Goal: Task Accomplishment & Management: Manage account settings

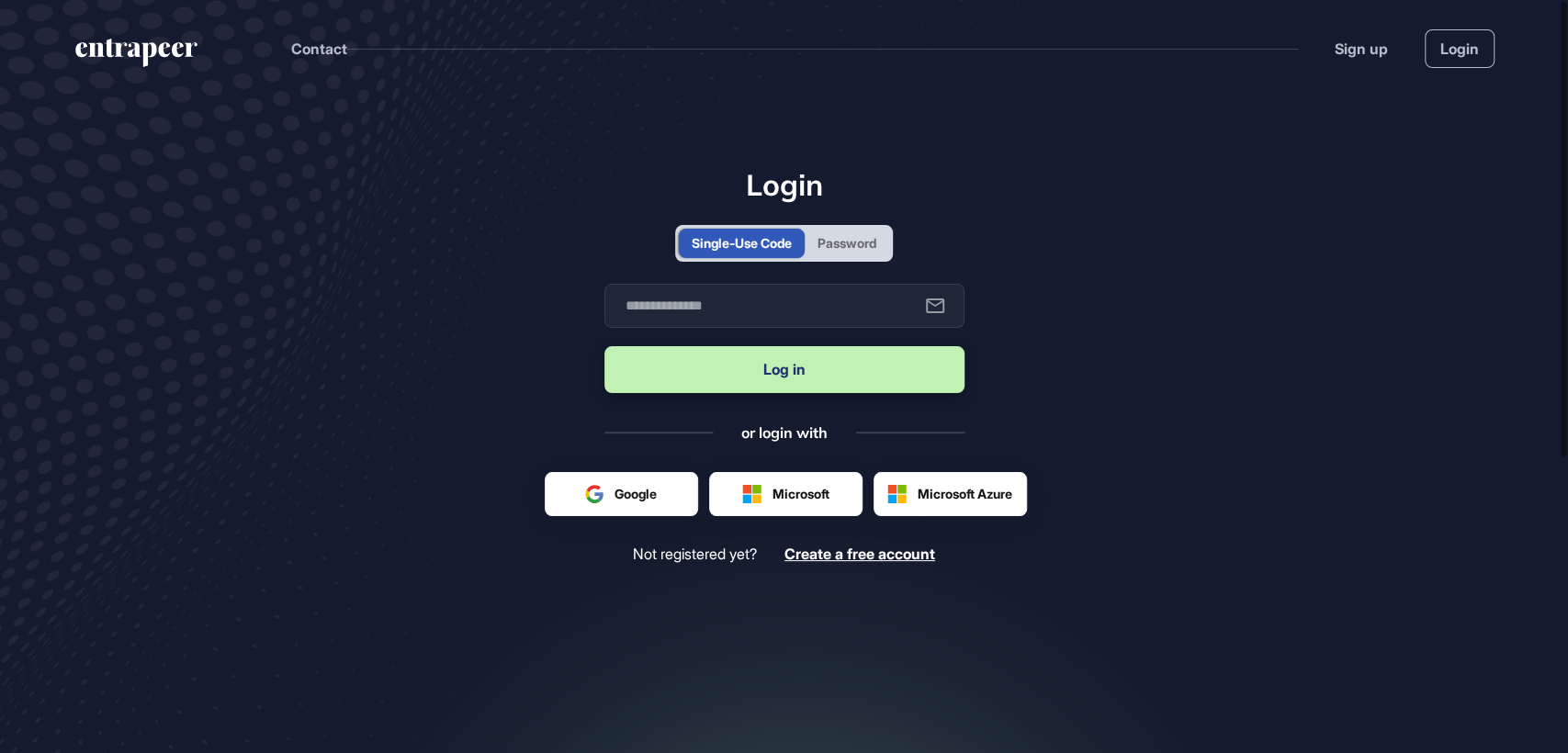
click at [874, 248] on div "Password" at bounding box center [846, 243] width 59 height 20
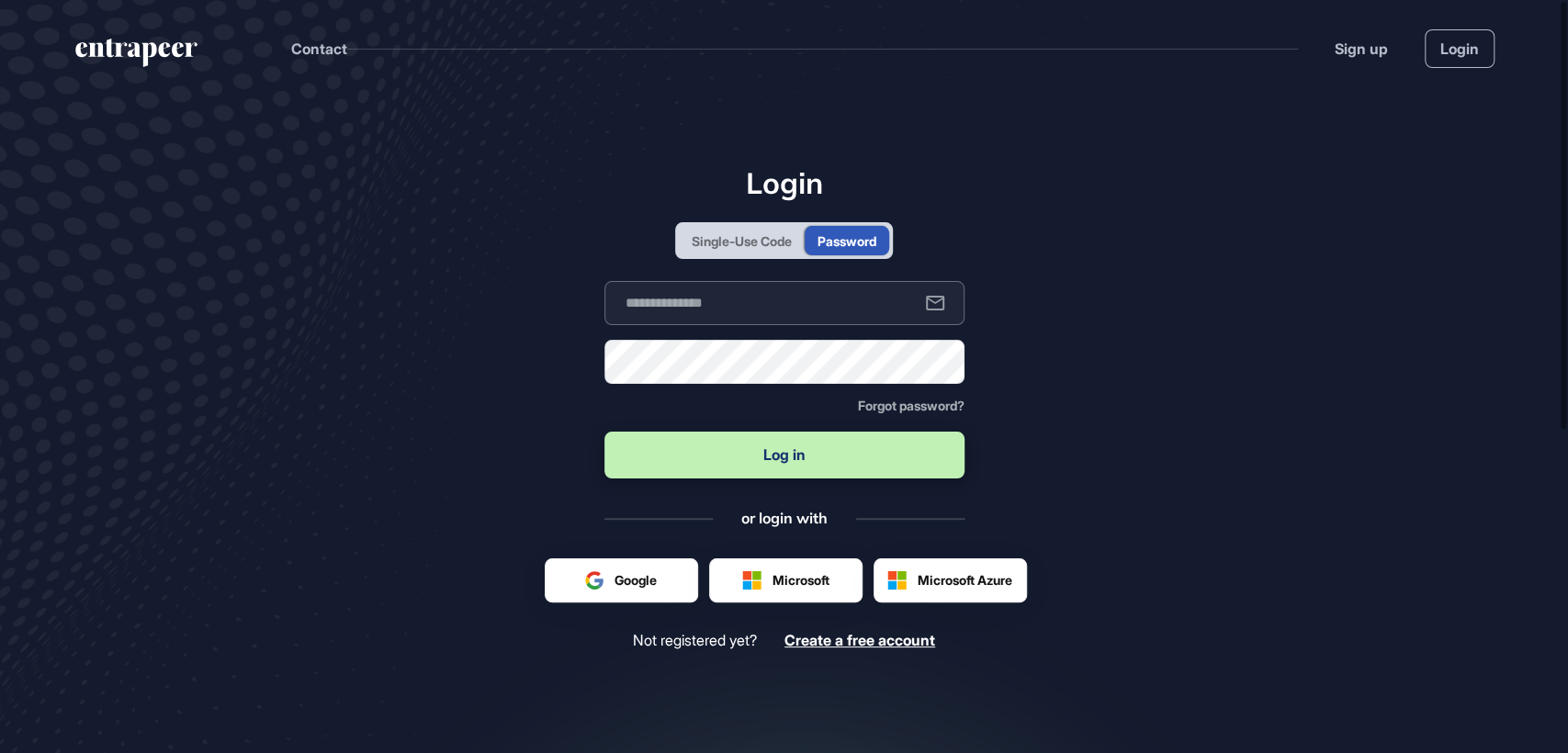
type input "**********"
click at [786, 464] on button "Log in" at bounding box center [784, 455] width 360 height 47
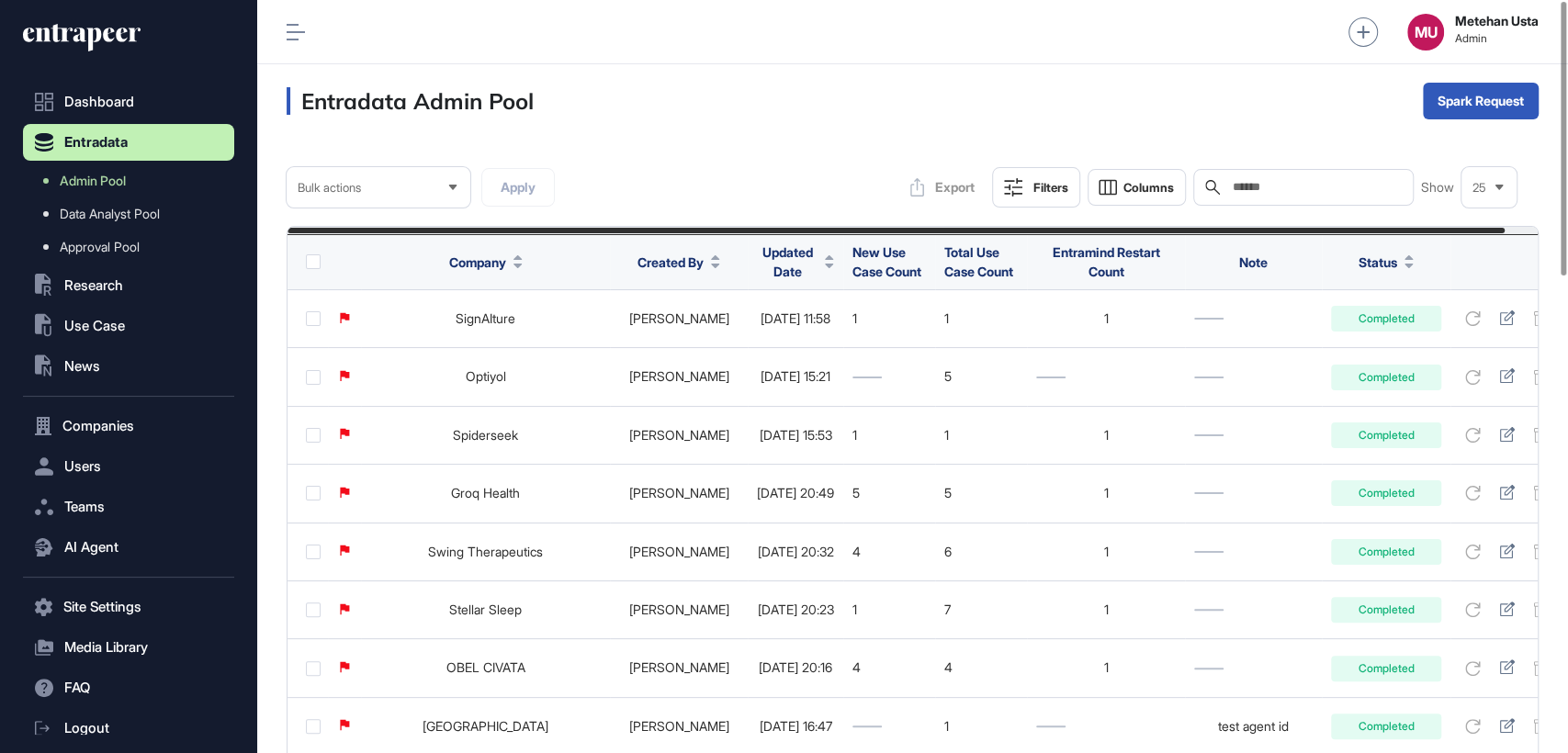
click at [759, 265] on span "Updated Date" at bounding box center [787, 261] width 61 height 38
click at [781, 340] on span "Sort Descending" at bounding box center [796, 338] width 74 height 16
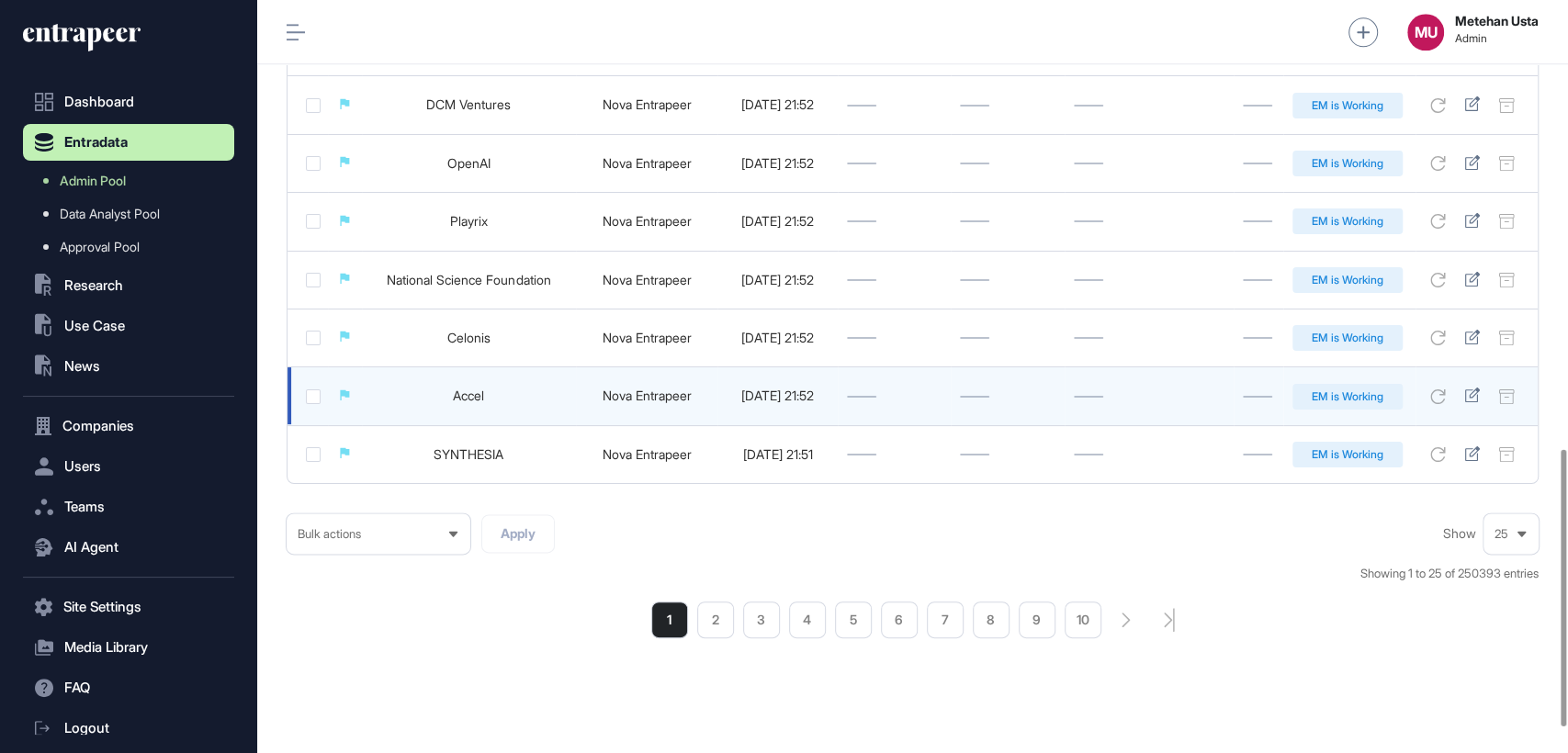
scroll to position [1290, 0]
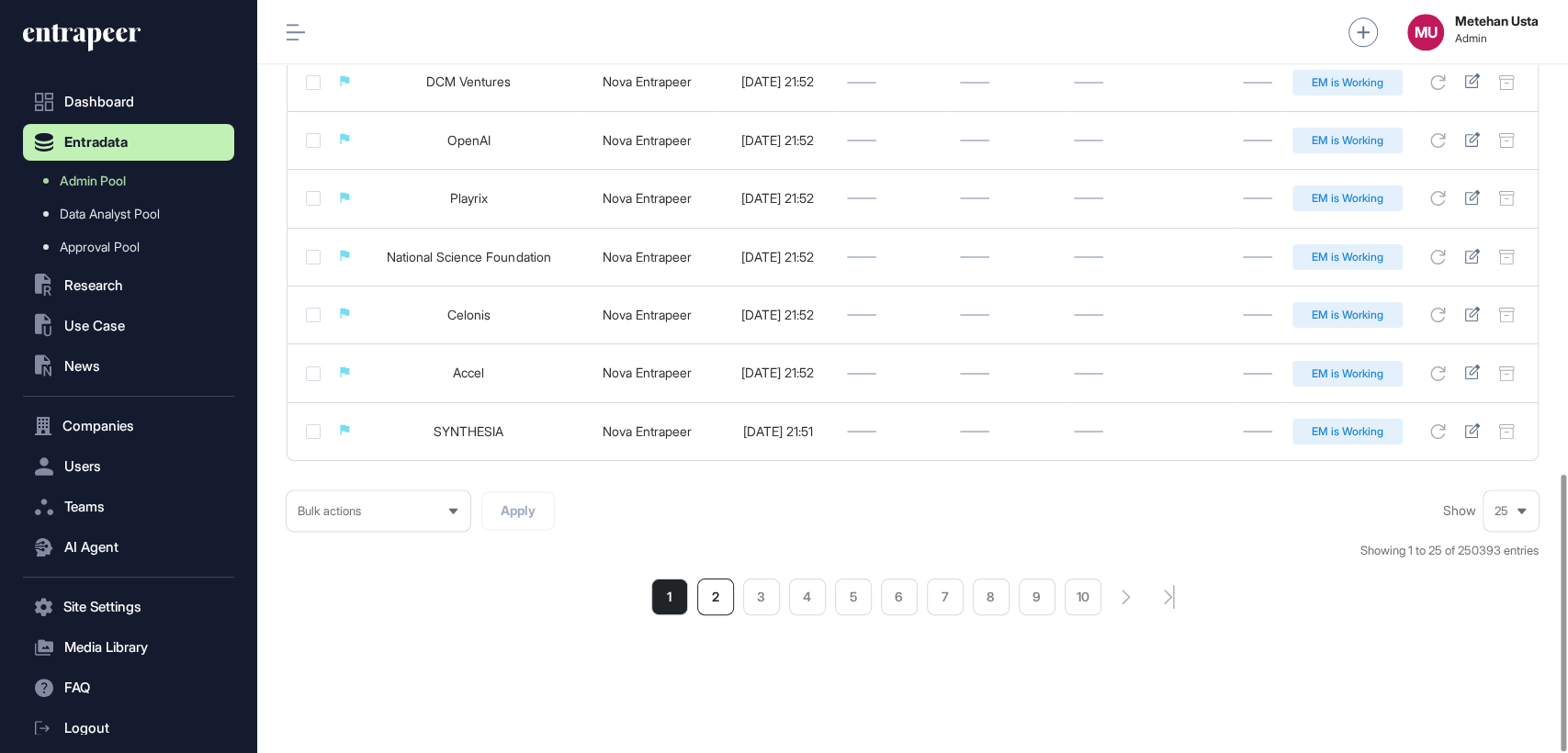
click at [715, 612] on li "2" at bounding box center [715, 596] width 36 height 36
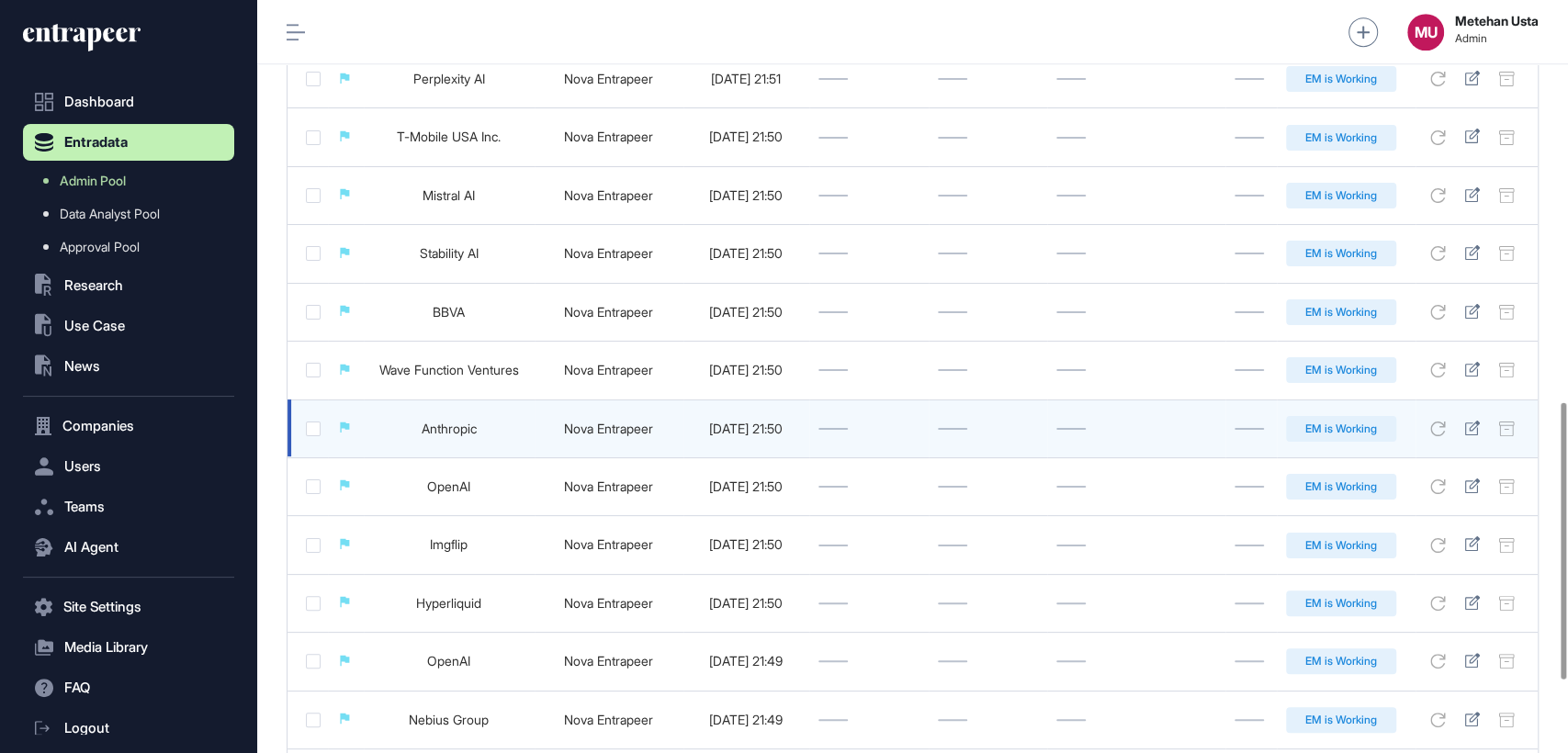
scroll to position [1290, 0]
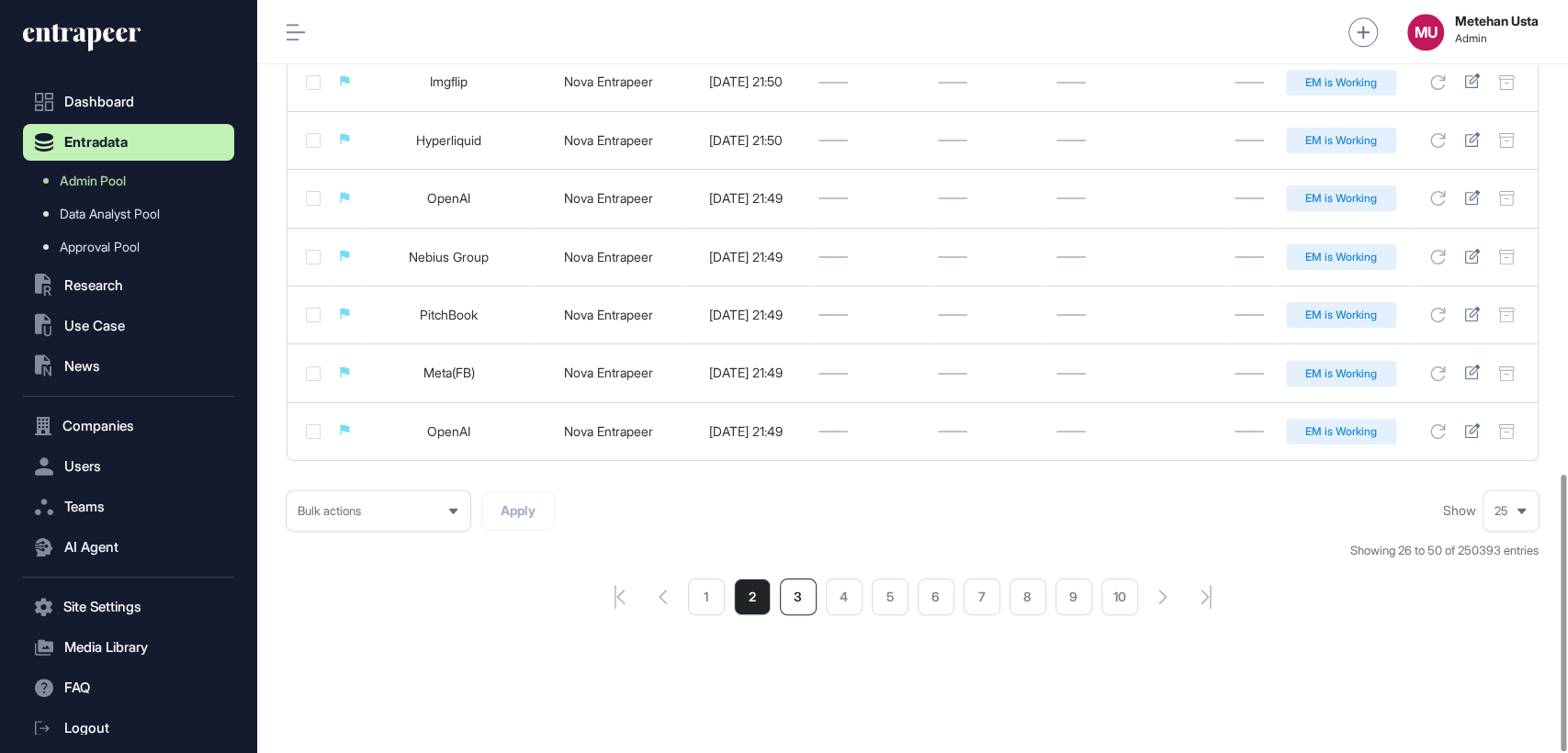
click at [804, 600] on li "3" at bounding box center [797, 596] width 36 height 36
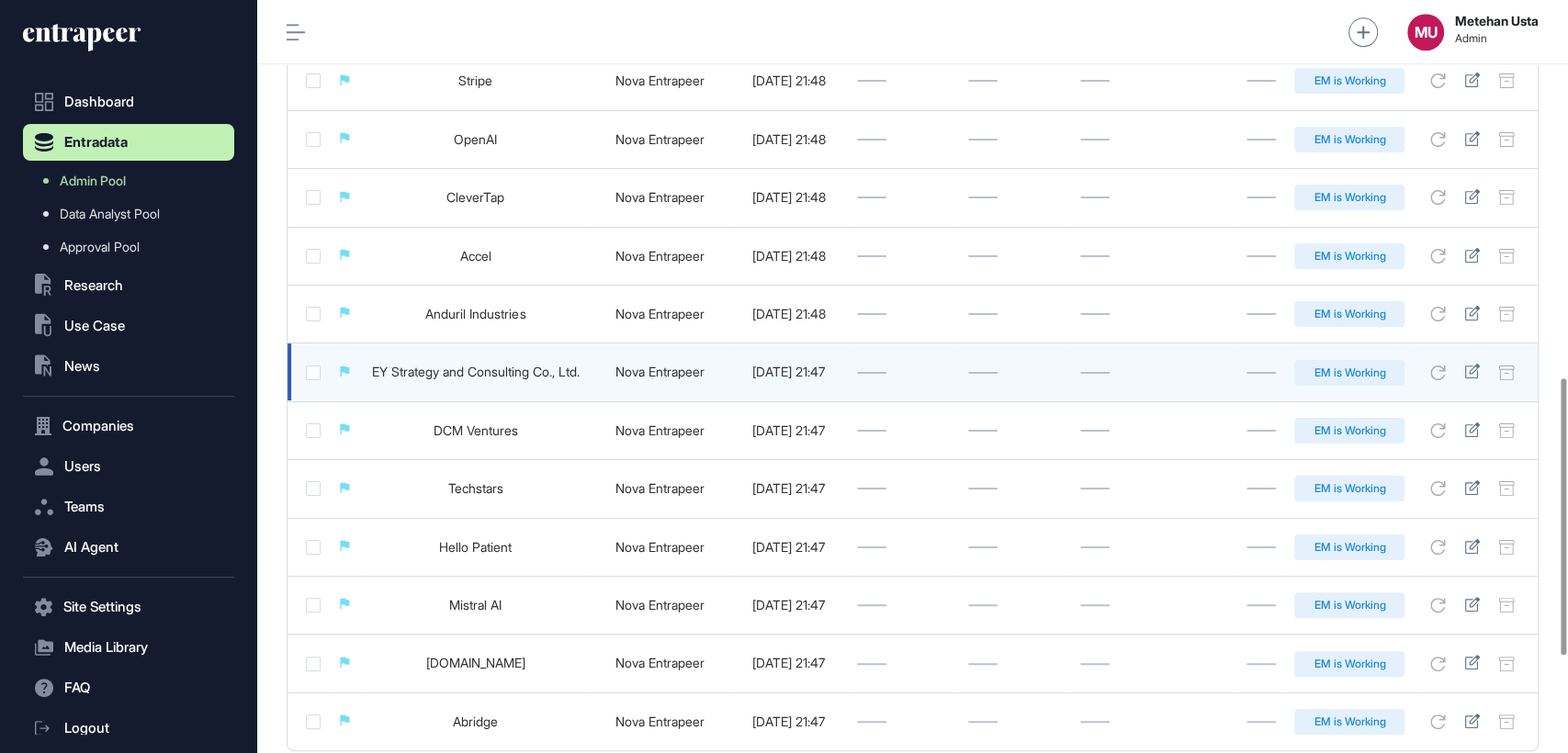
scroll to position [1290, 0]
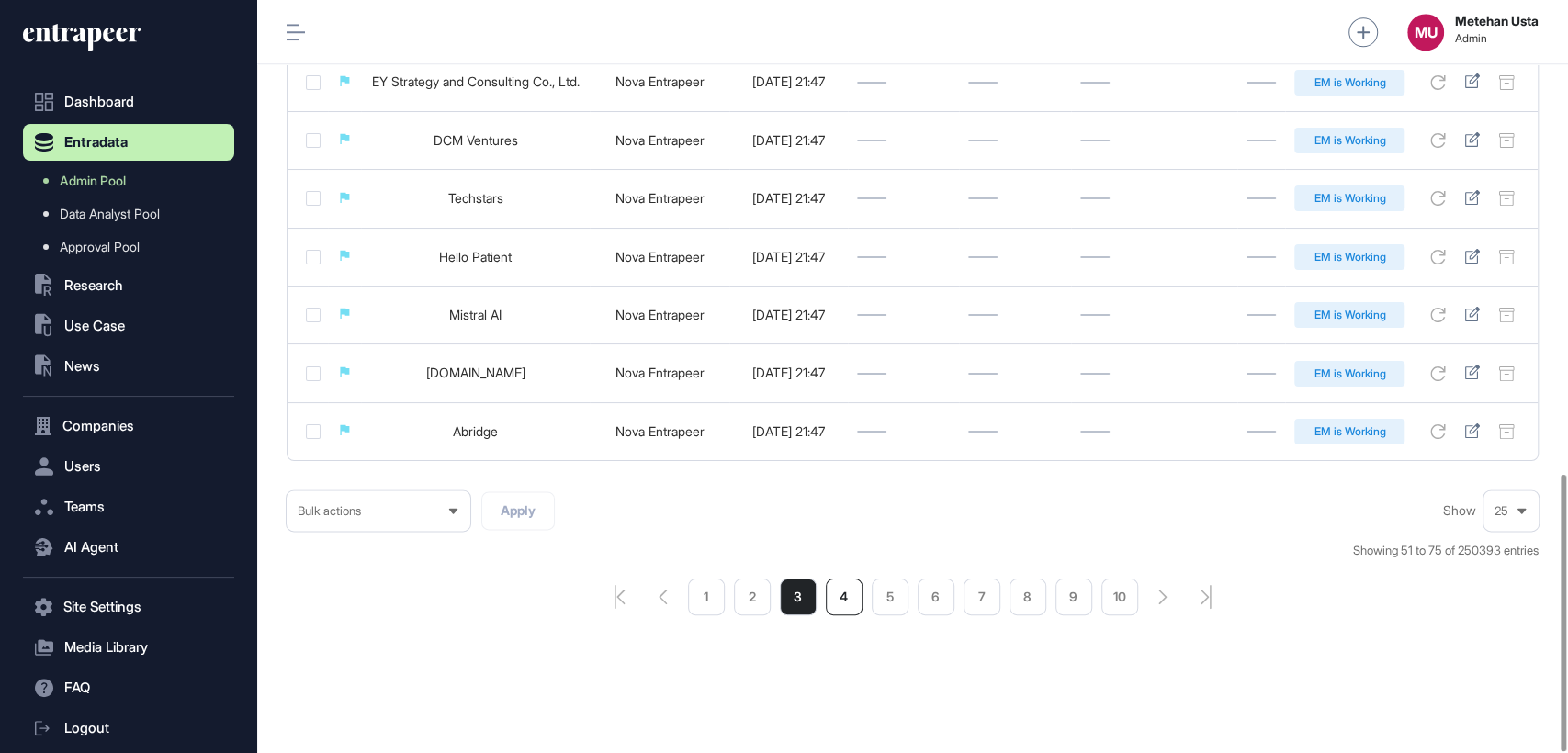
click at [845, 595] on li "4" at bounding box center [844, 596] width 36 height 36
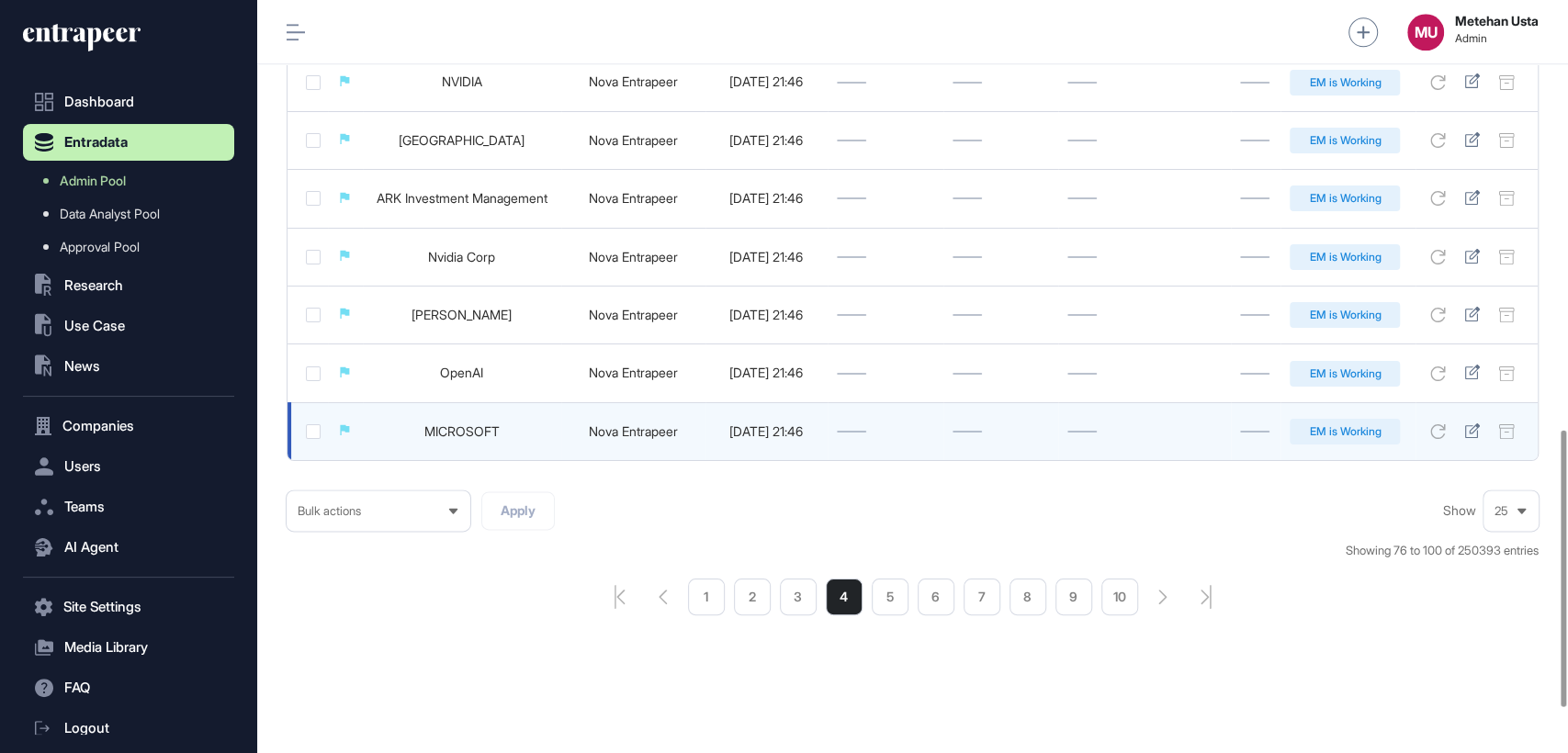
scroll to position [1290, 0]
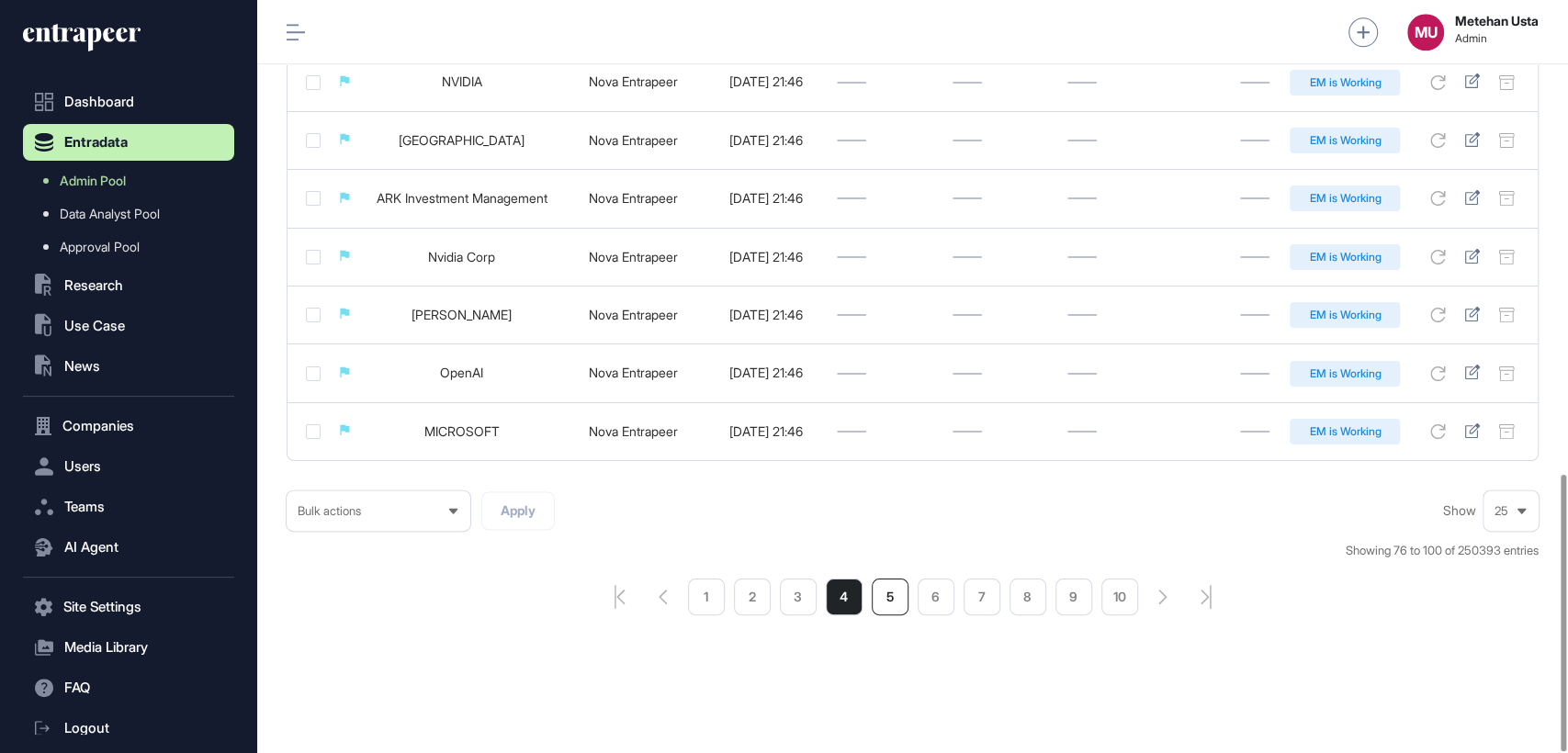
click at [887, 594] on li "5" at bounding box center [889, 596] width 36 height 36
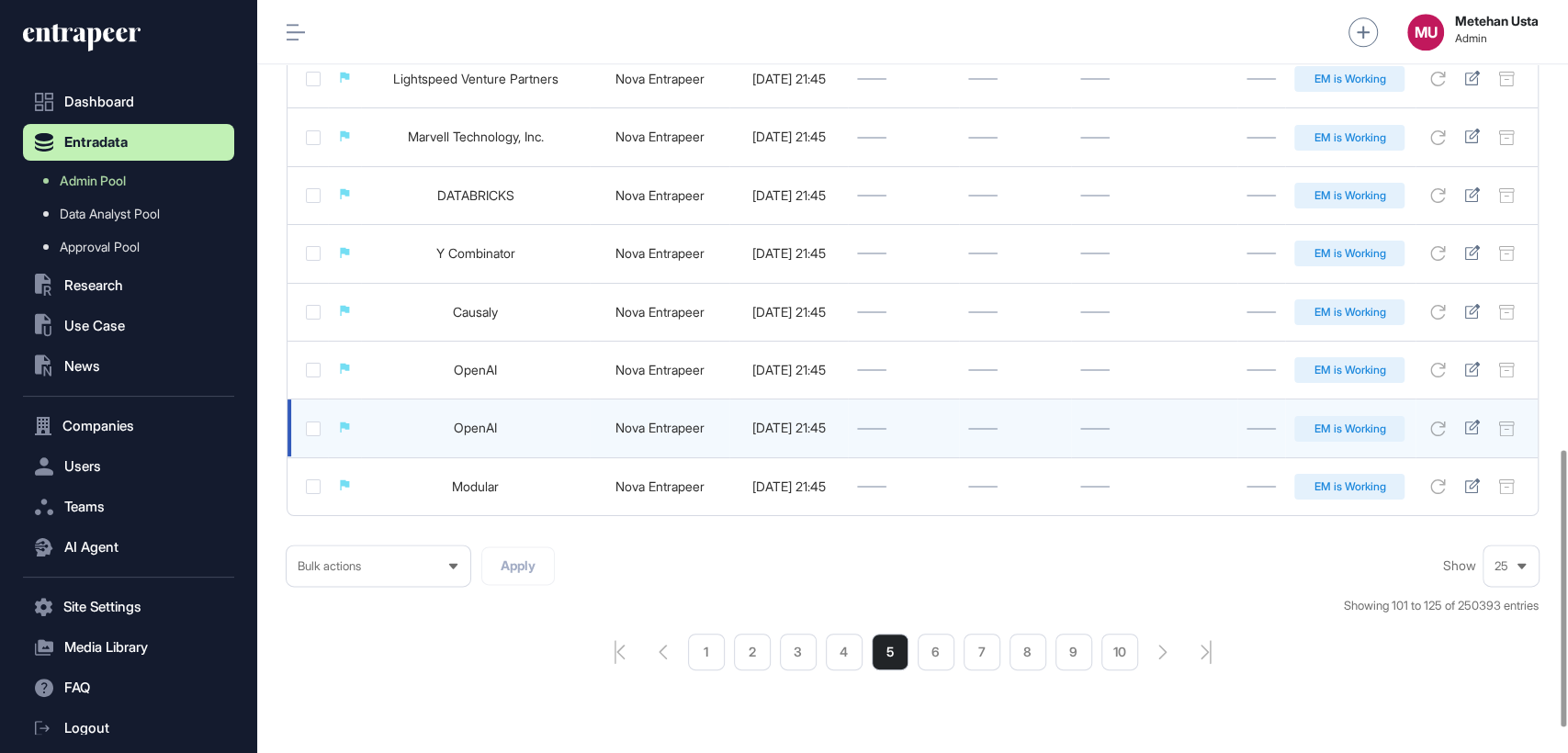
scroll to position [1224, 0]
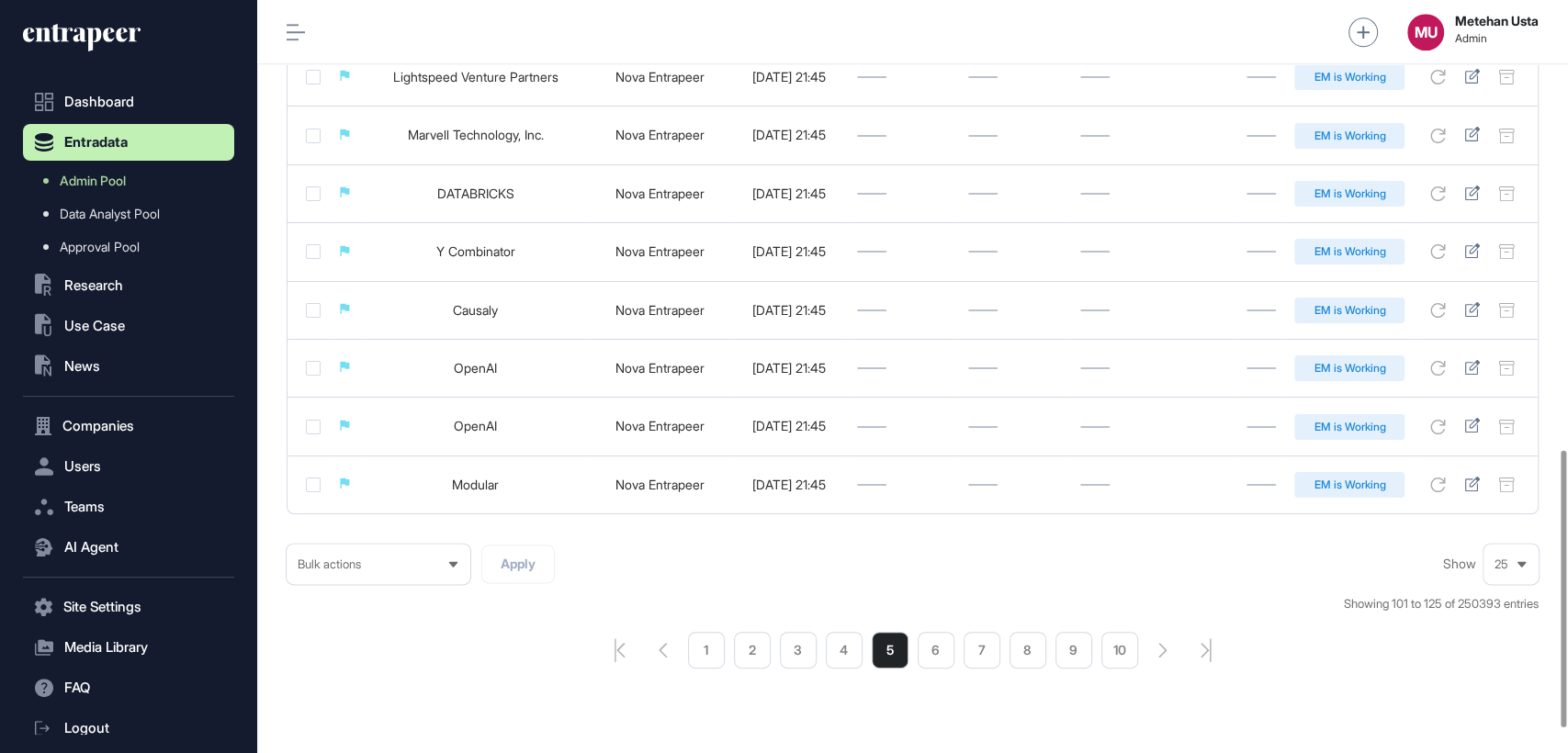
click at [921, 658] on li "6" at bounding box center [935, 650] width 36 height 36
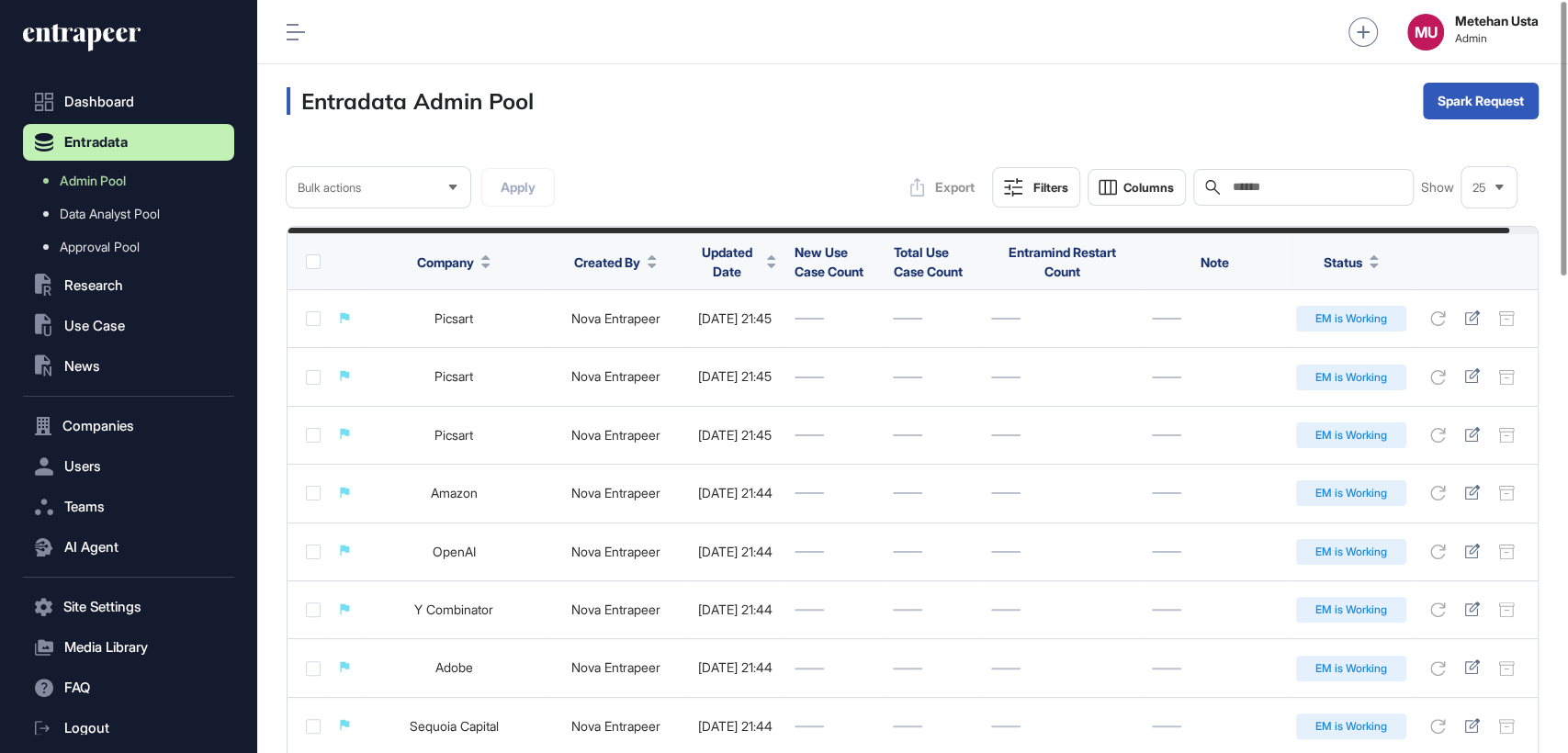
drag, startPoint x: 1513, startPoint y: 380, endPoint x: 1119, endPoint y: 128, distance: 467.7
click at [1119, 128] on div "Entradata Admin Pool Spark Request" at bounding box center [912, 101] width 1310 height 74
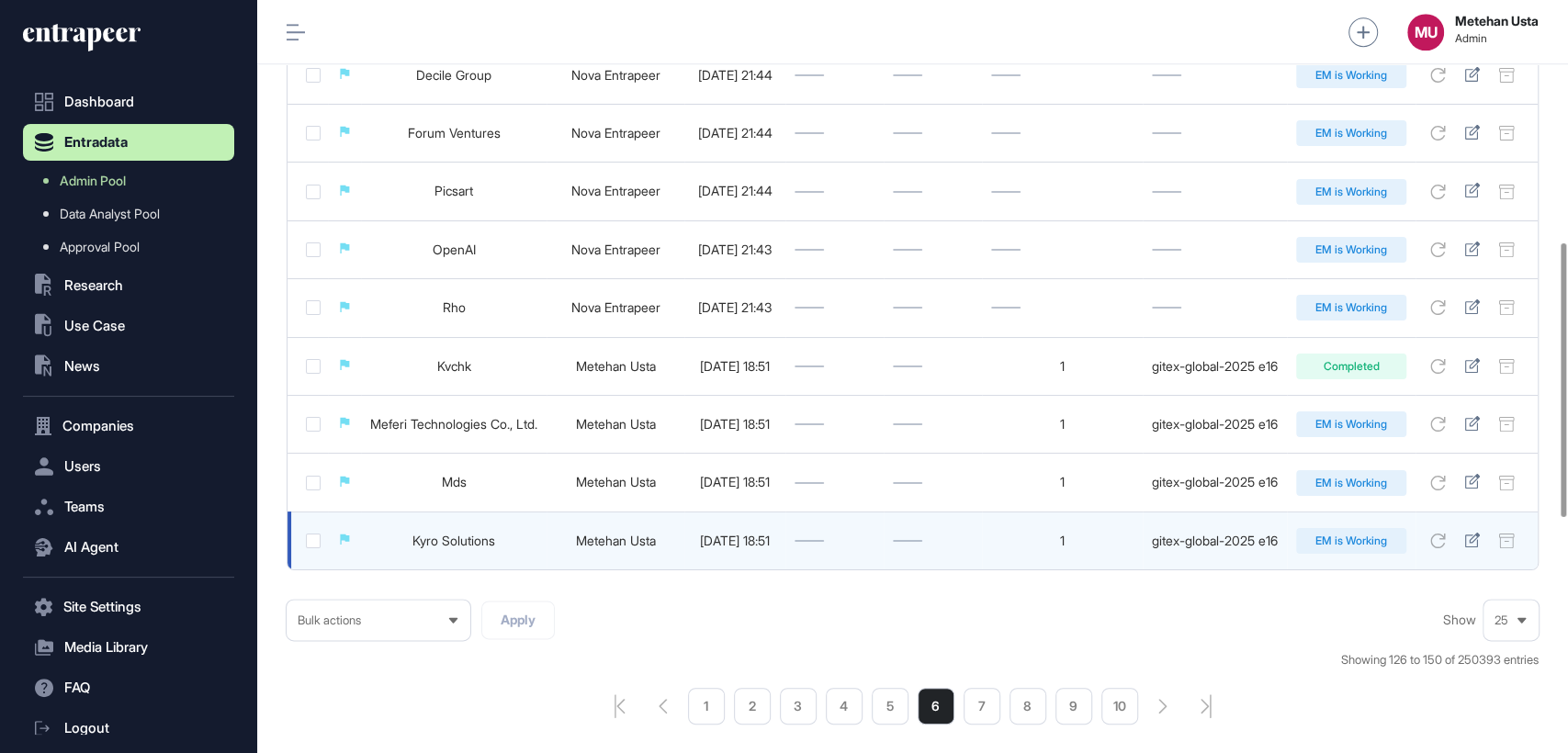
scroll to position [1308, 0]
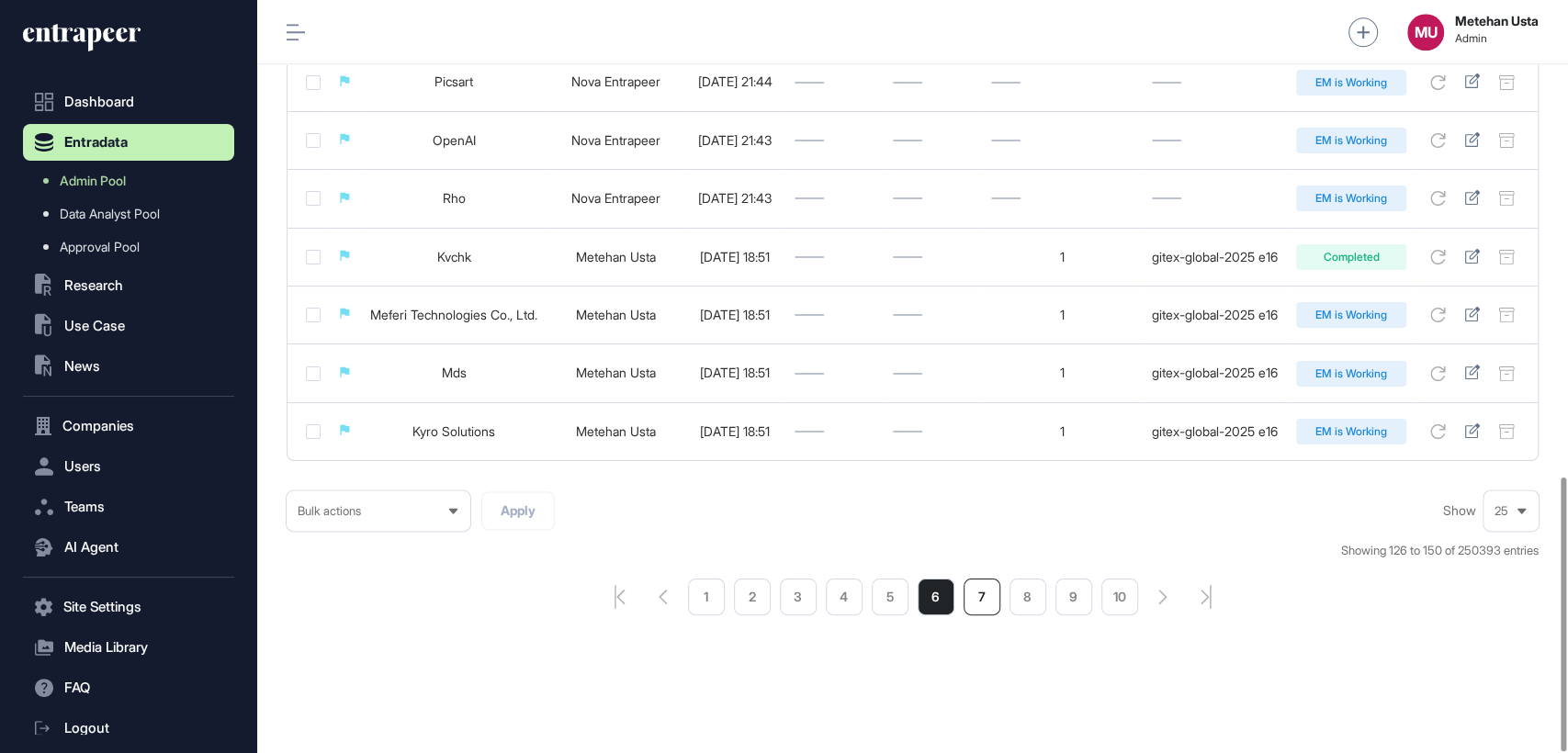
click at [985, 606] on li "7" at bounding box center [981, 596] width 36 height 36
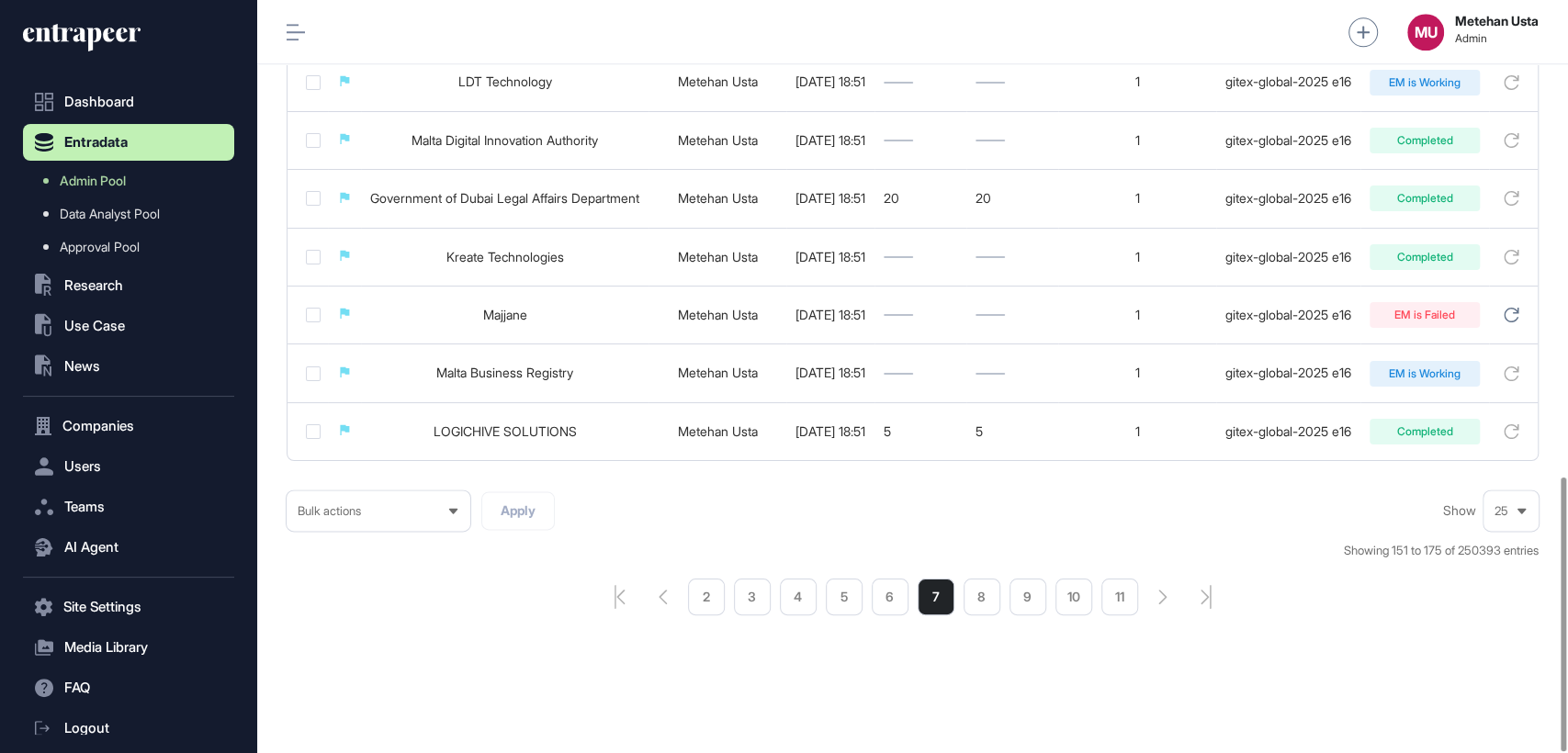
scroll to position [1308, 0]
click at [977, 604] on li "8" at bounding box center [981, 596] width 36 height 36
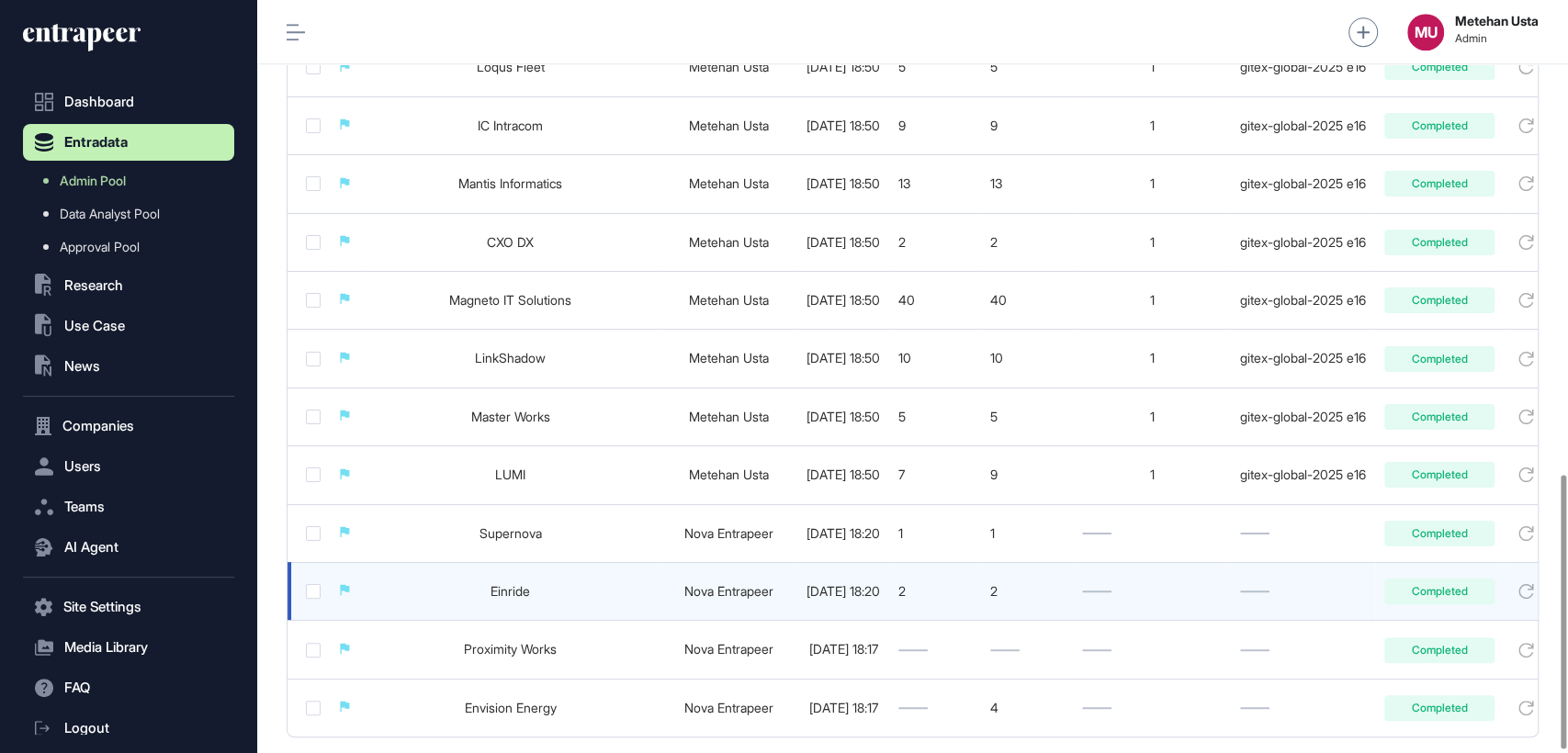
scroll to position [1308, 0]
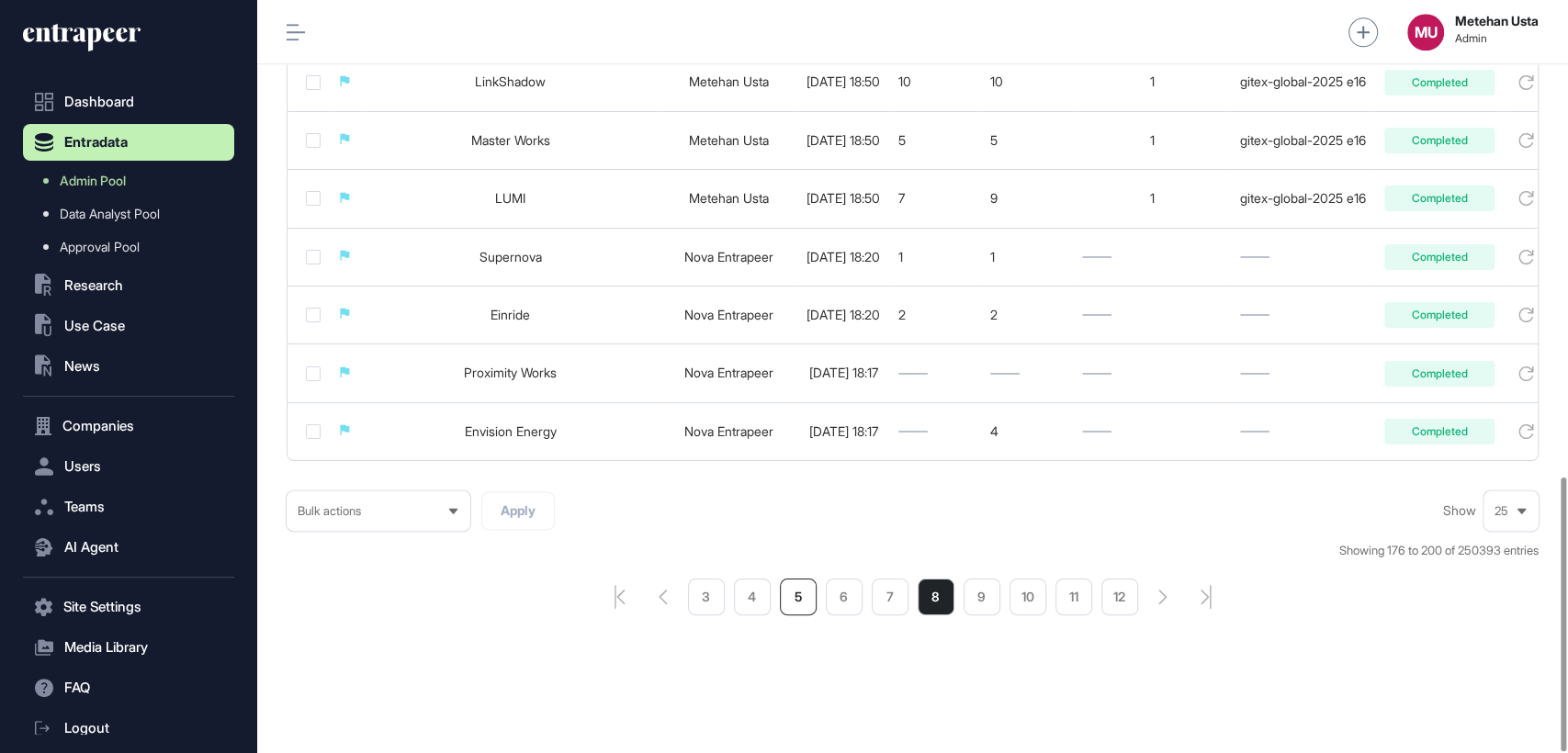
click at [808, 598] on li "5" at bounding box center [797, 596] width 36 height 36
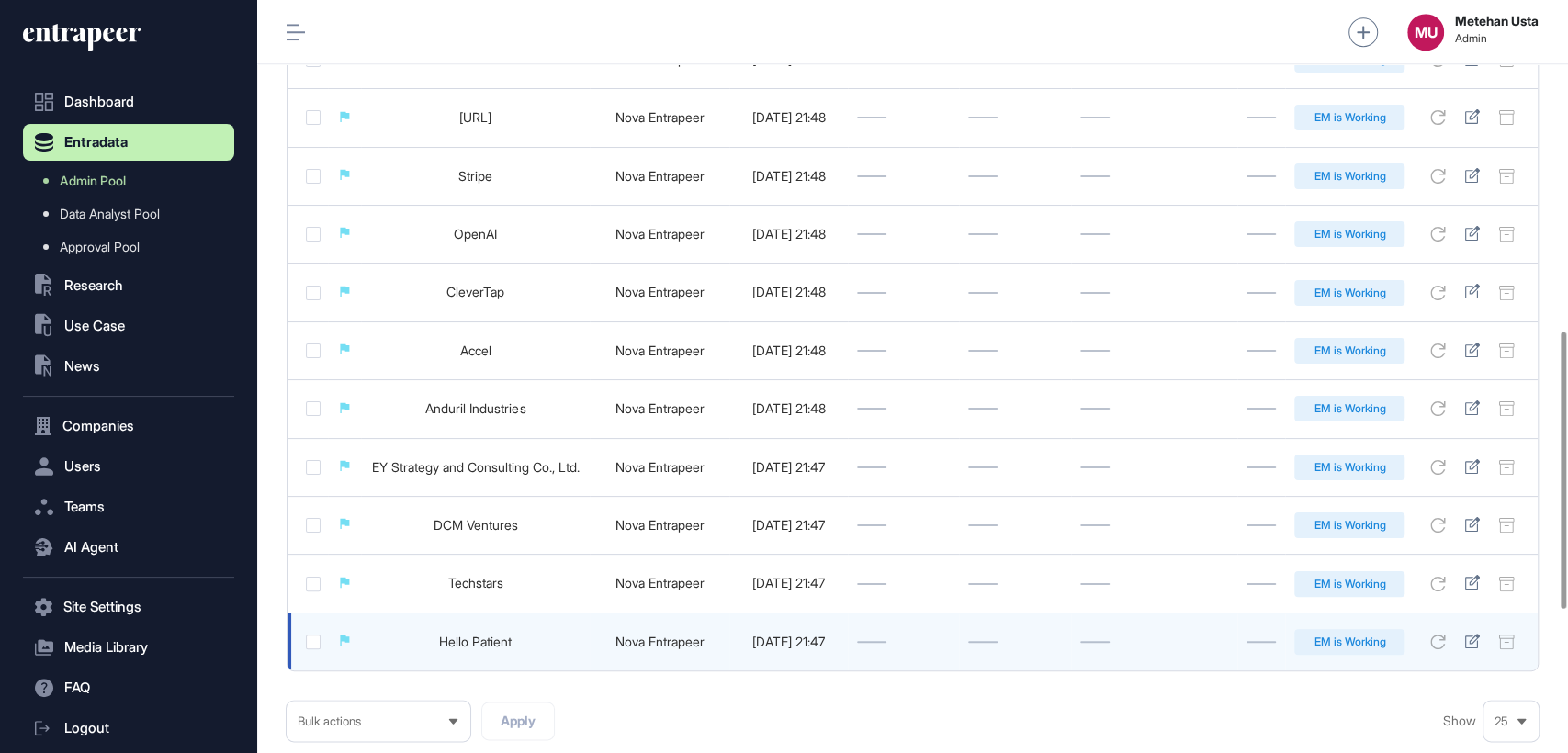
scroll to position [1290, 0]
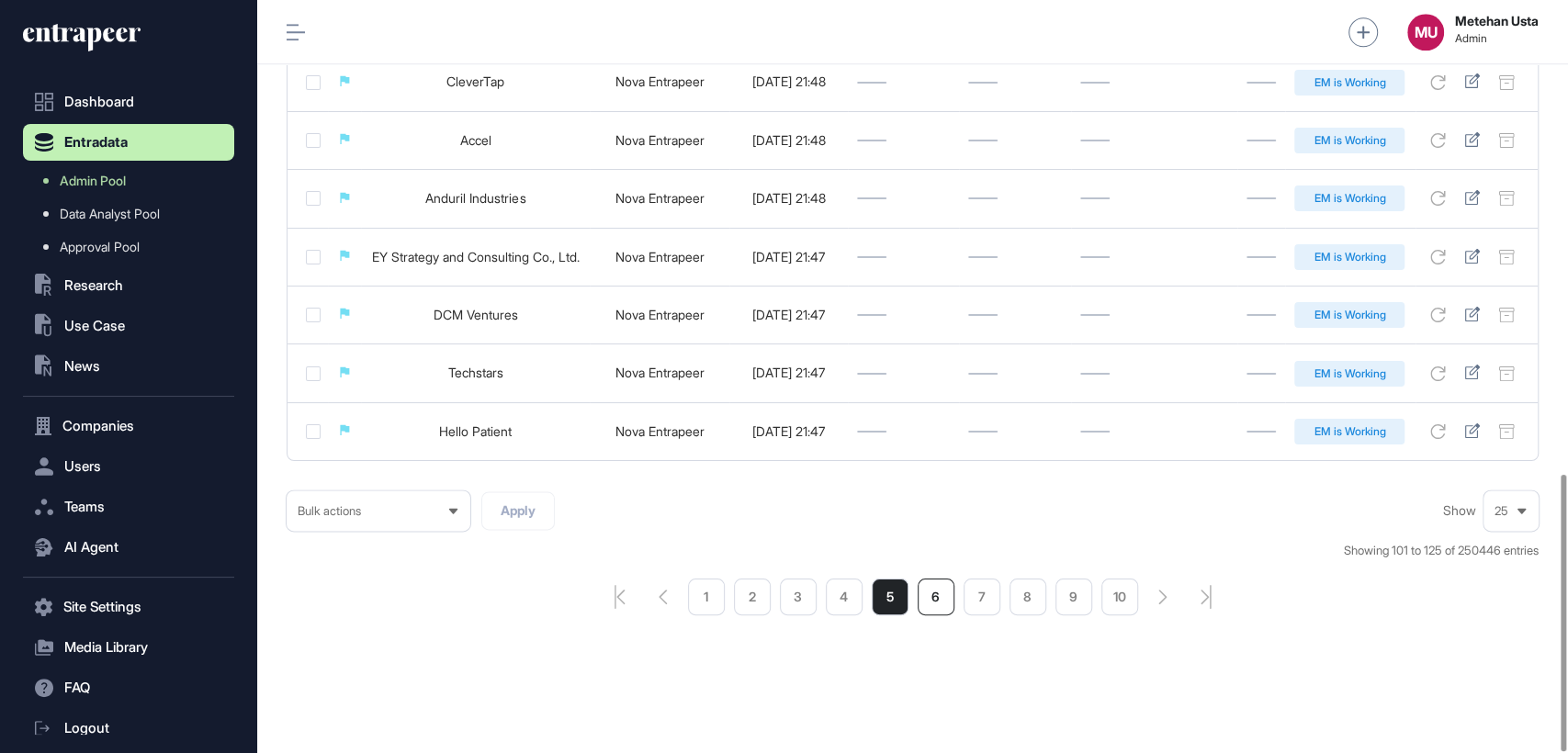
click at [924, 594] on li "6" at bounding box center [935, 596] width 36 height 36
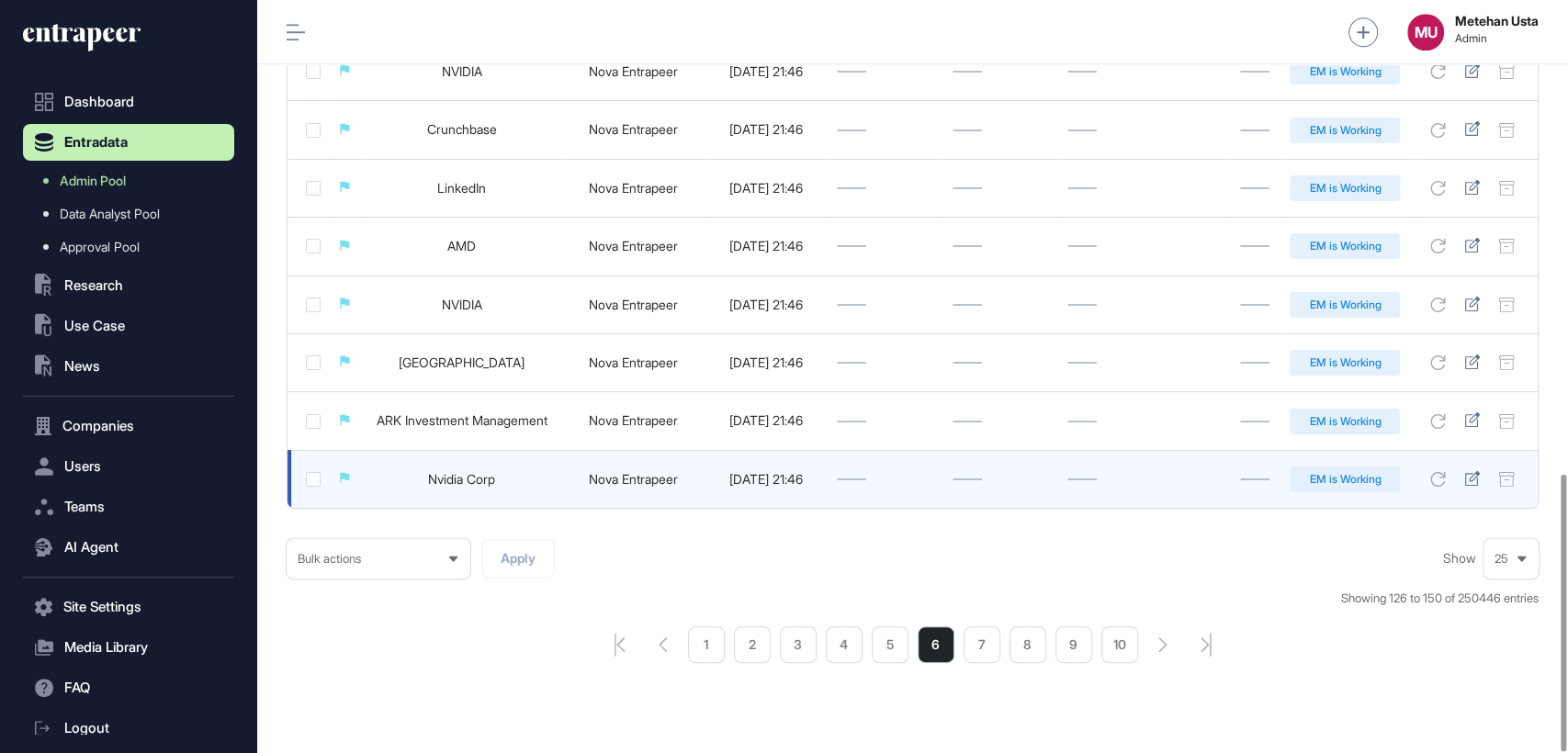
scroll to position [1290, 0]
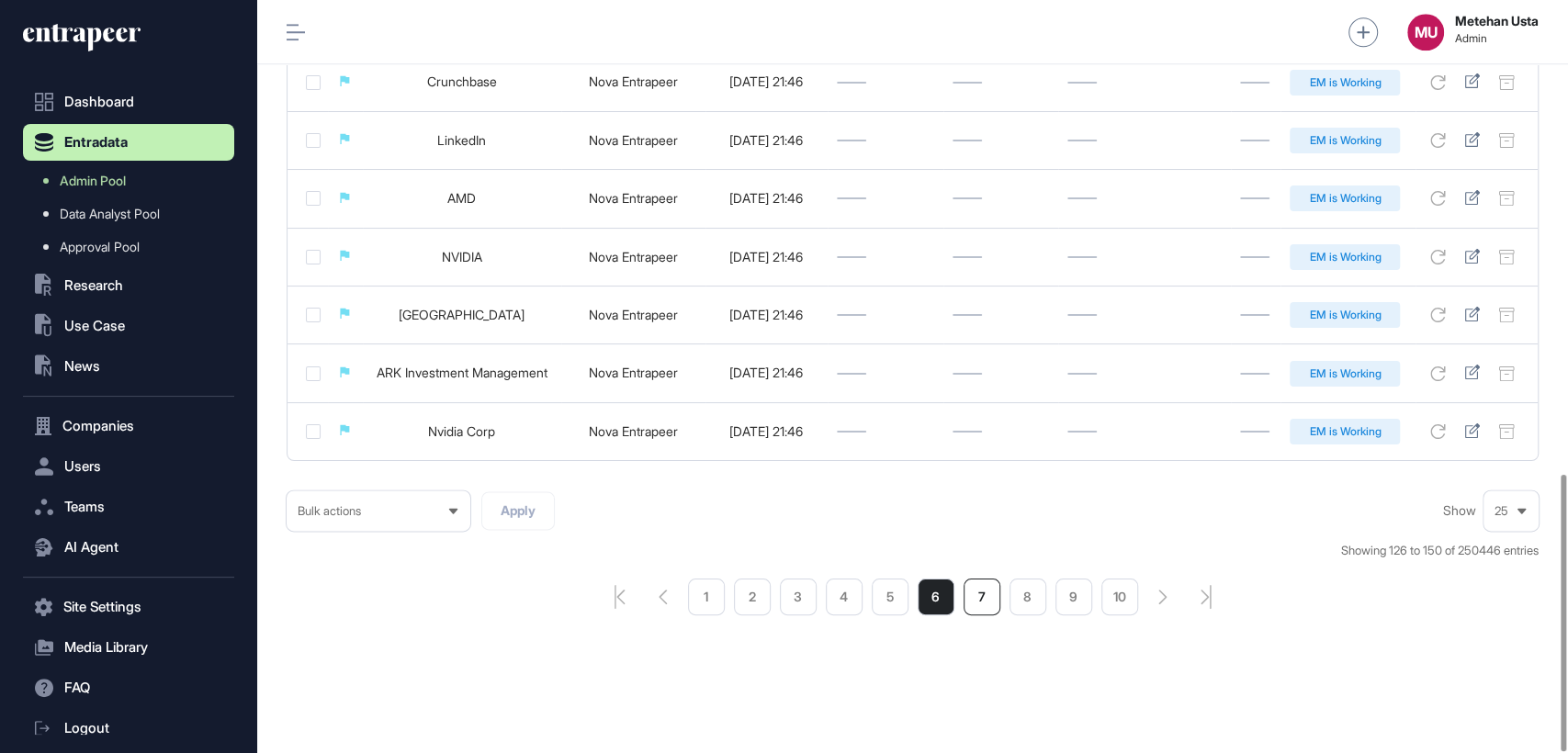
click at [966, 601] on li "7" at bounding box center [981, 596] width 36 height 36
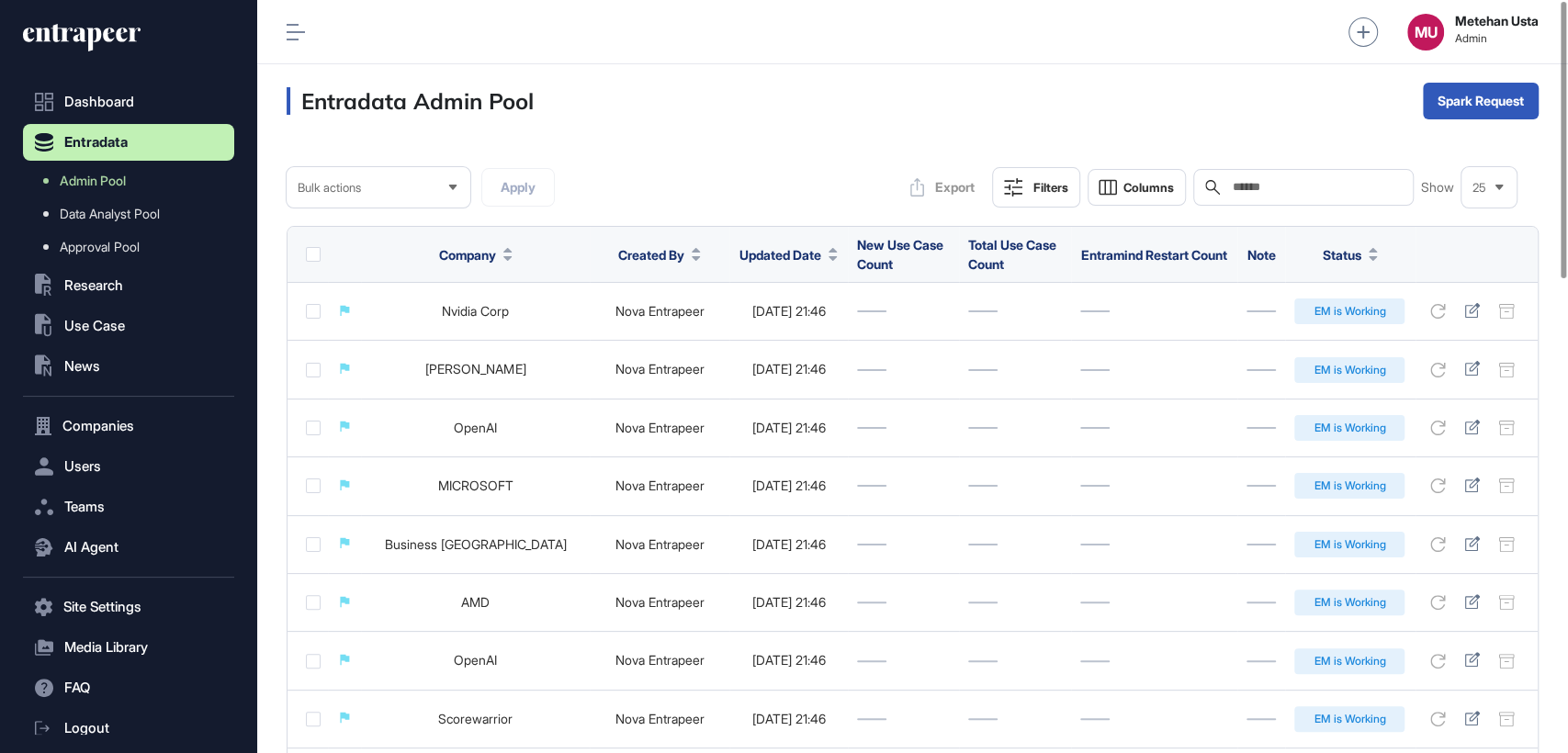
click at [1295, 180] on input "text" at bounding box center [1316, 187] width 170 height 15
paste input "**********"
type input "**********"
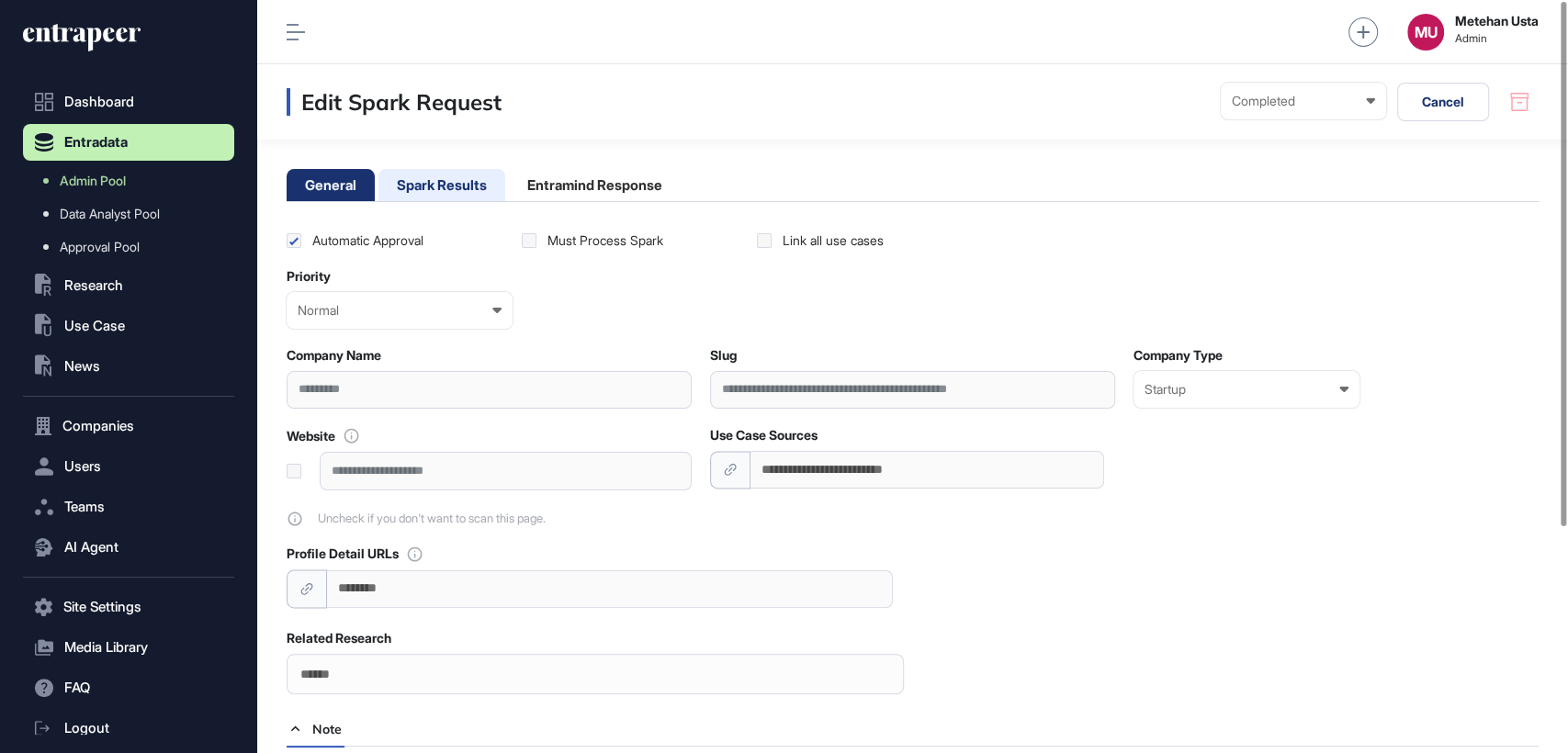
click at [456, 183] on li "Spark Results" at bounding box center [441, 184] width 127 height 33
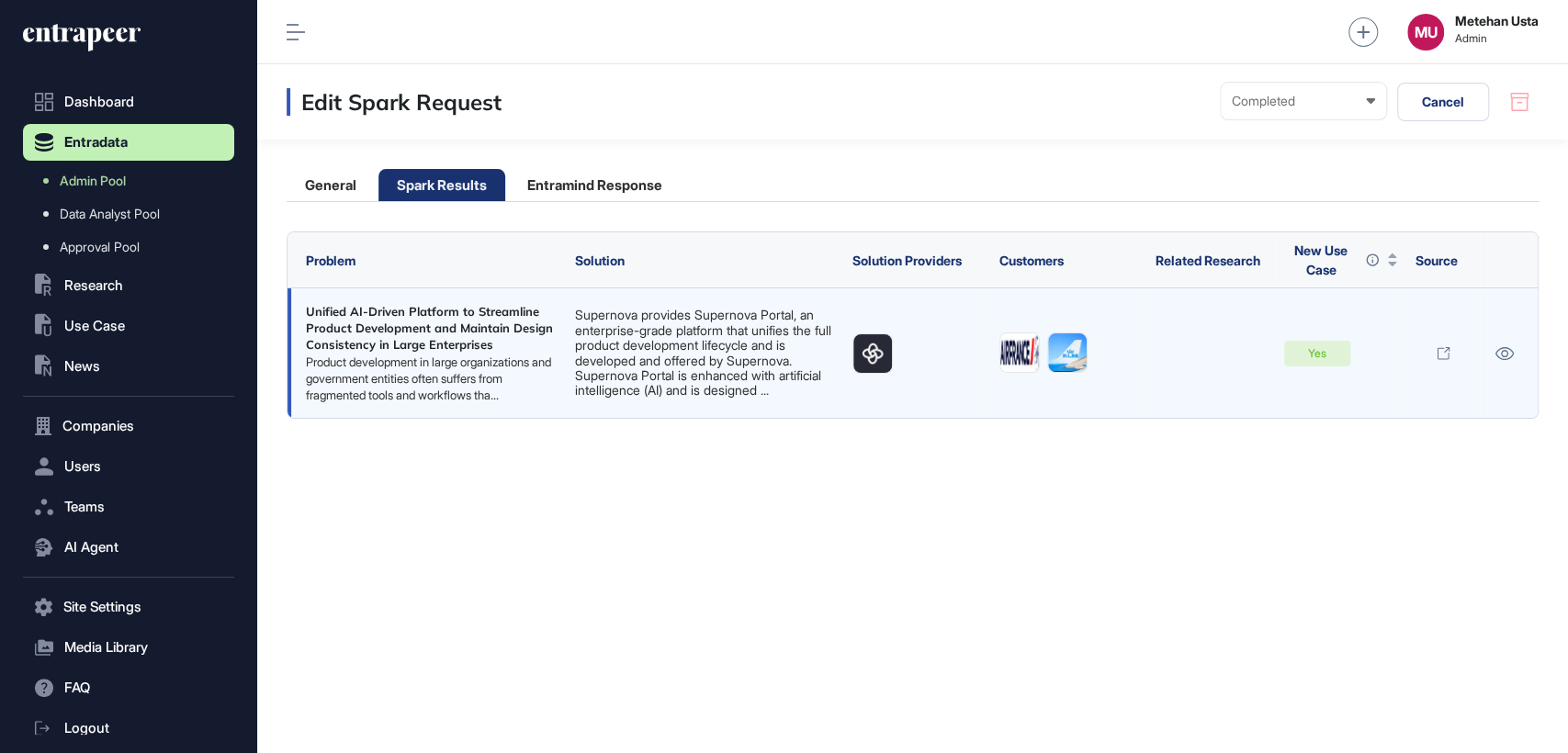
click at [705, 377] on link "Supernova provides Supernova Portal, an enterprise-grade platform that unifies …" at bounding box center [701, 352] width 256 height 91
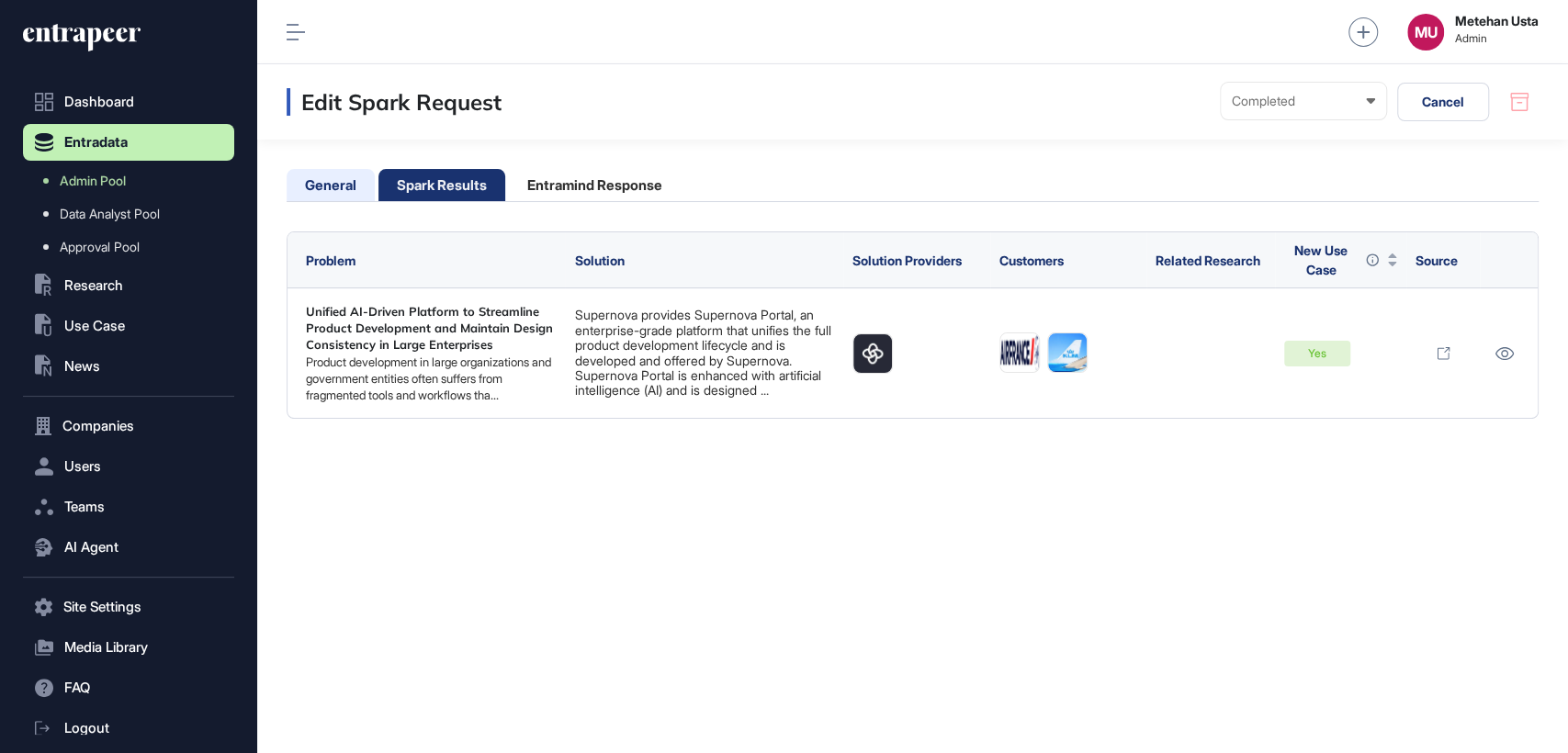
click at [330, 181] on li "General" at bounding box center [331, 184] width 88 height 33
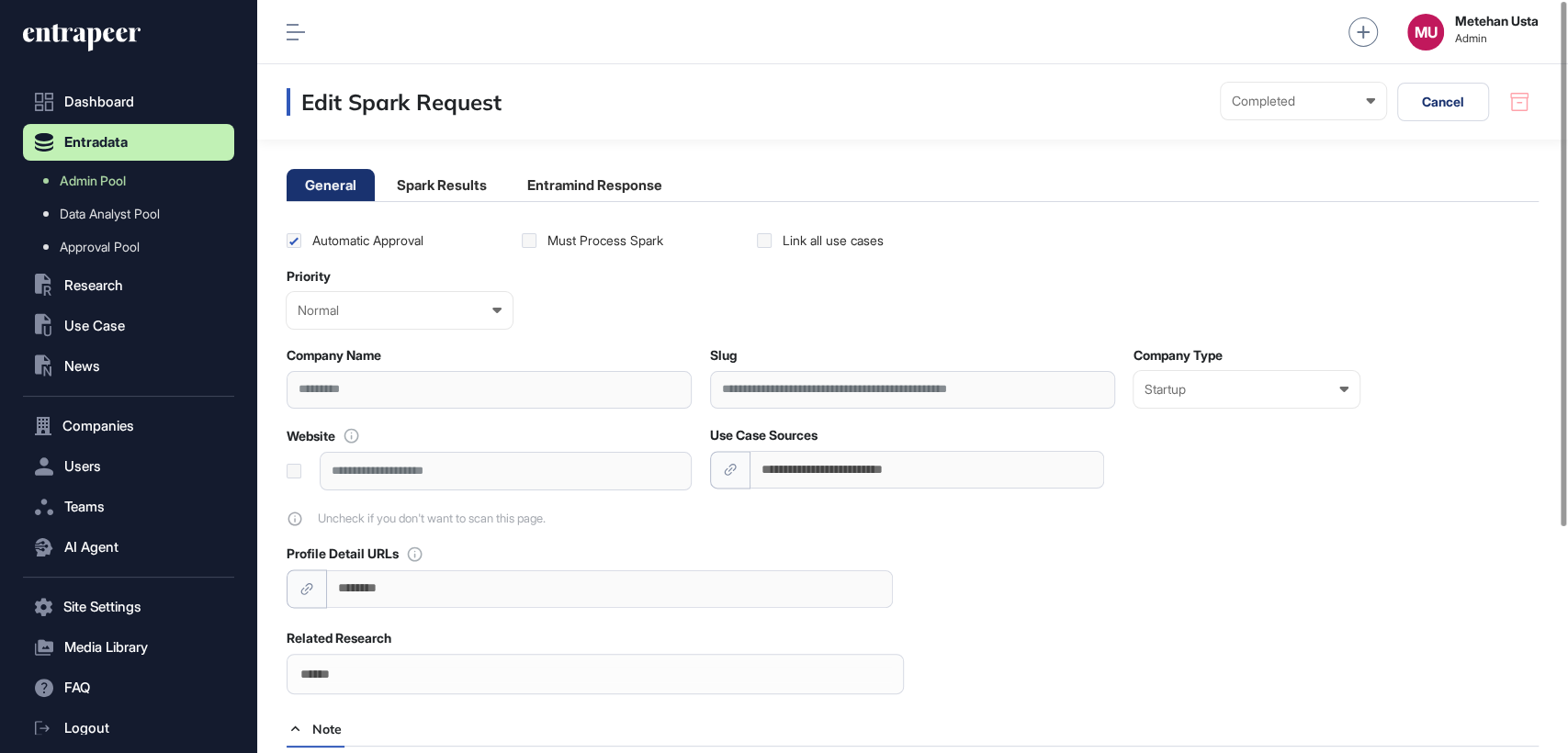
click at [823, 465] on div at bounding box center [927, 469] width 354 height 37
click at [794, 399] on div "**********" at bounding box center [912, 389] width 405 height 37
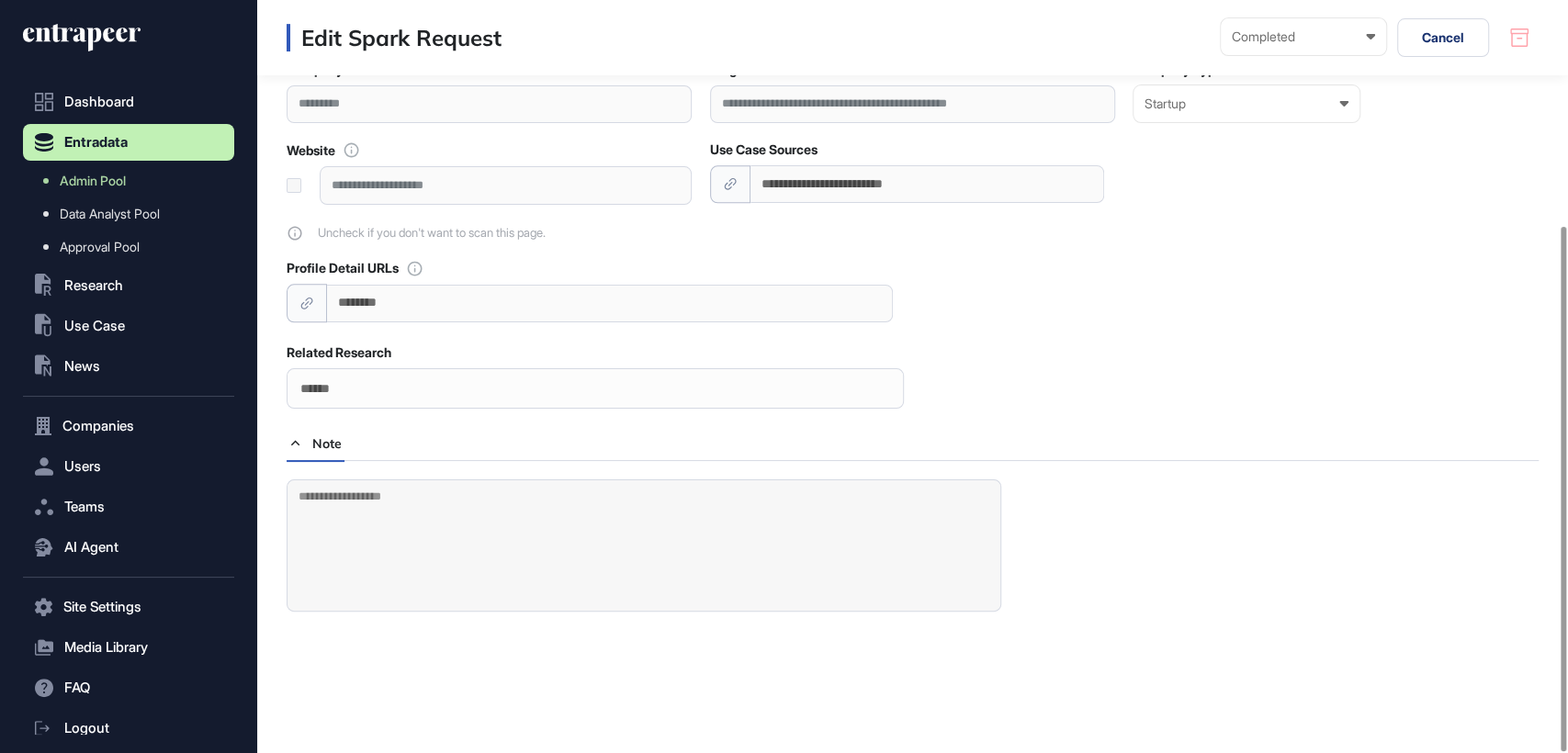
scroll to position [323, 0]
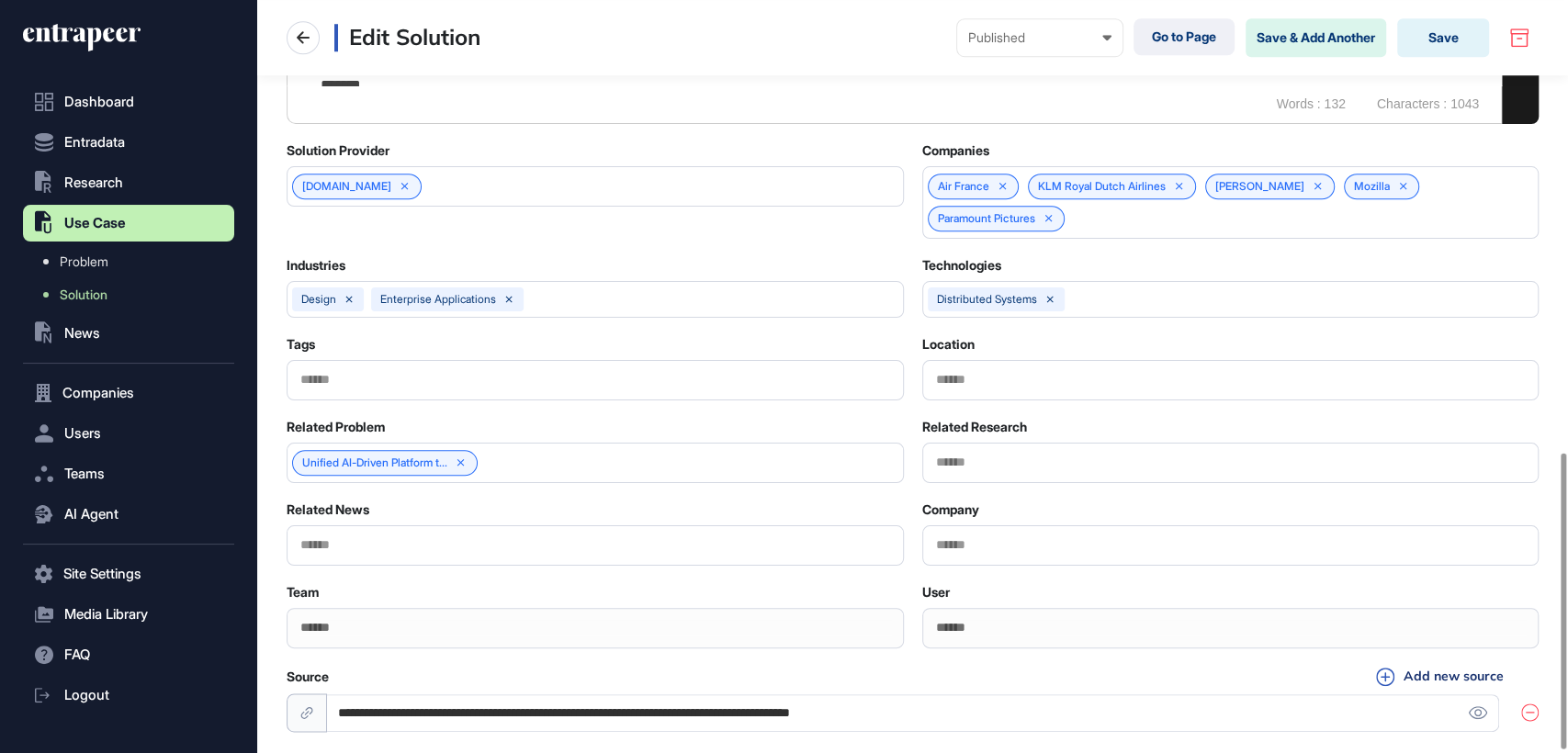
scroll to position [1153, 0]
